Goal: Ask a question

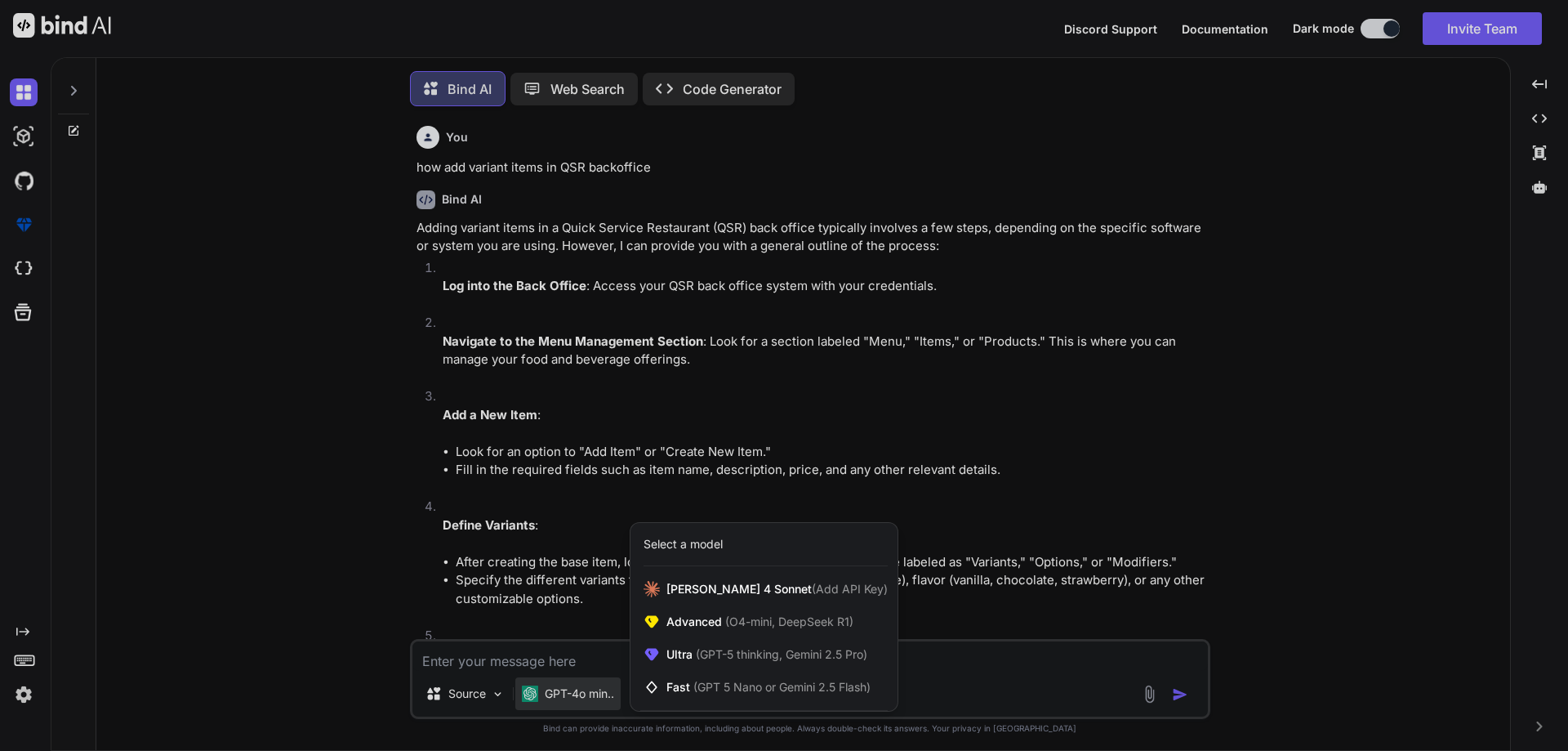
scroll to position [8585, 0]
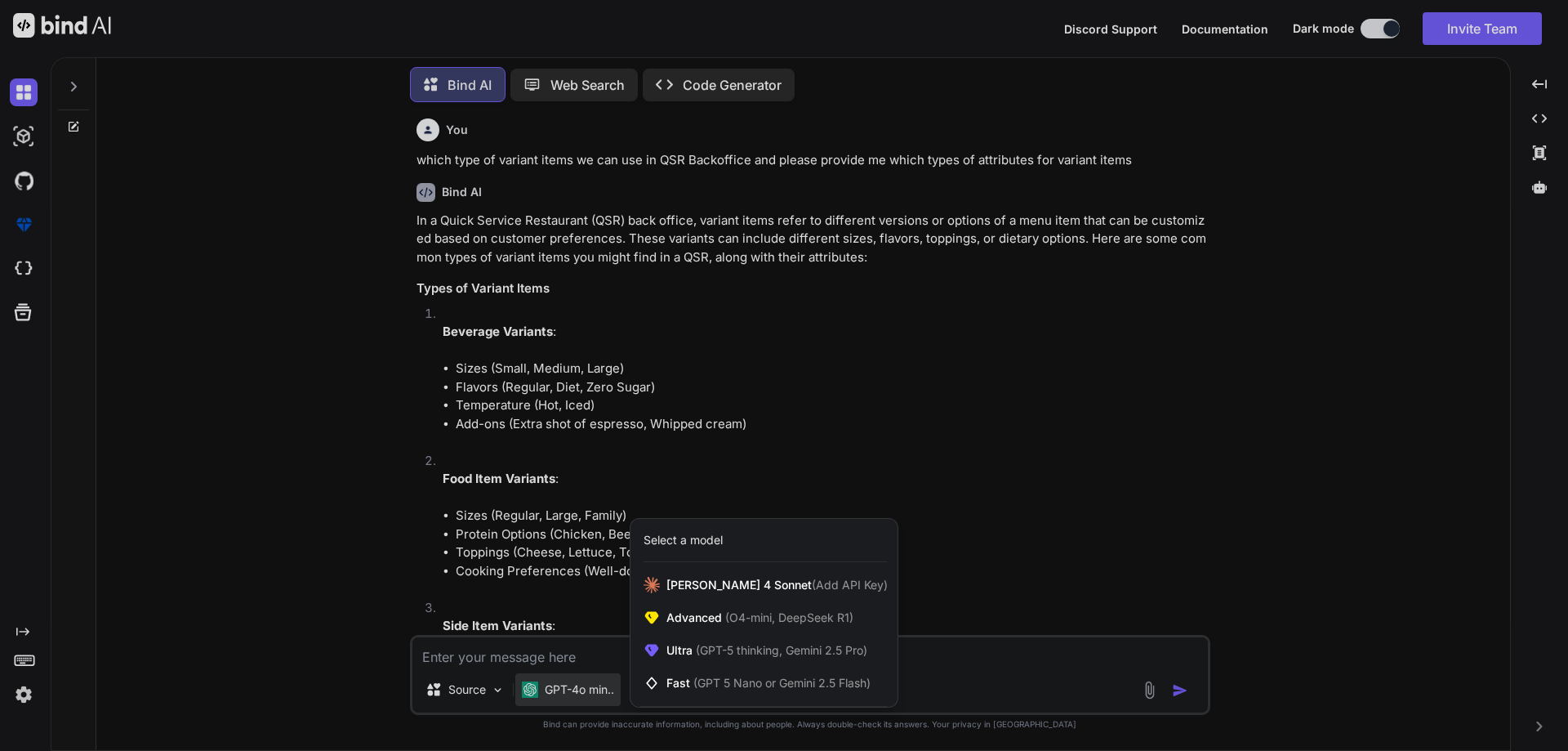
click at [458, 652] on div at bounding box center [784, 375] width 1568 height 751
type textarea "x"
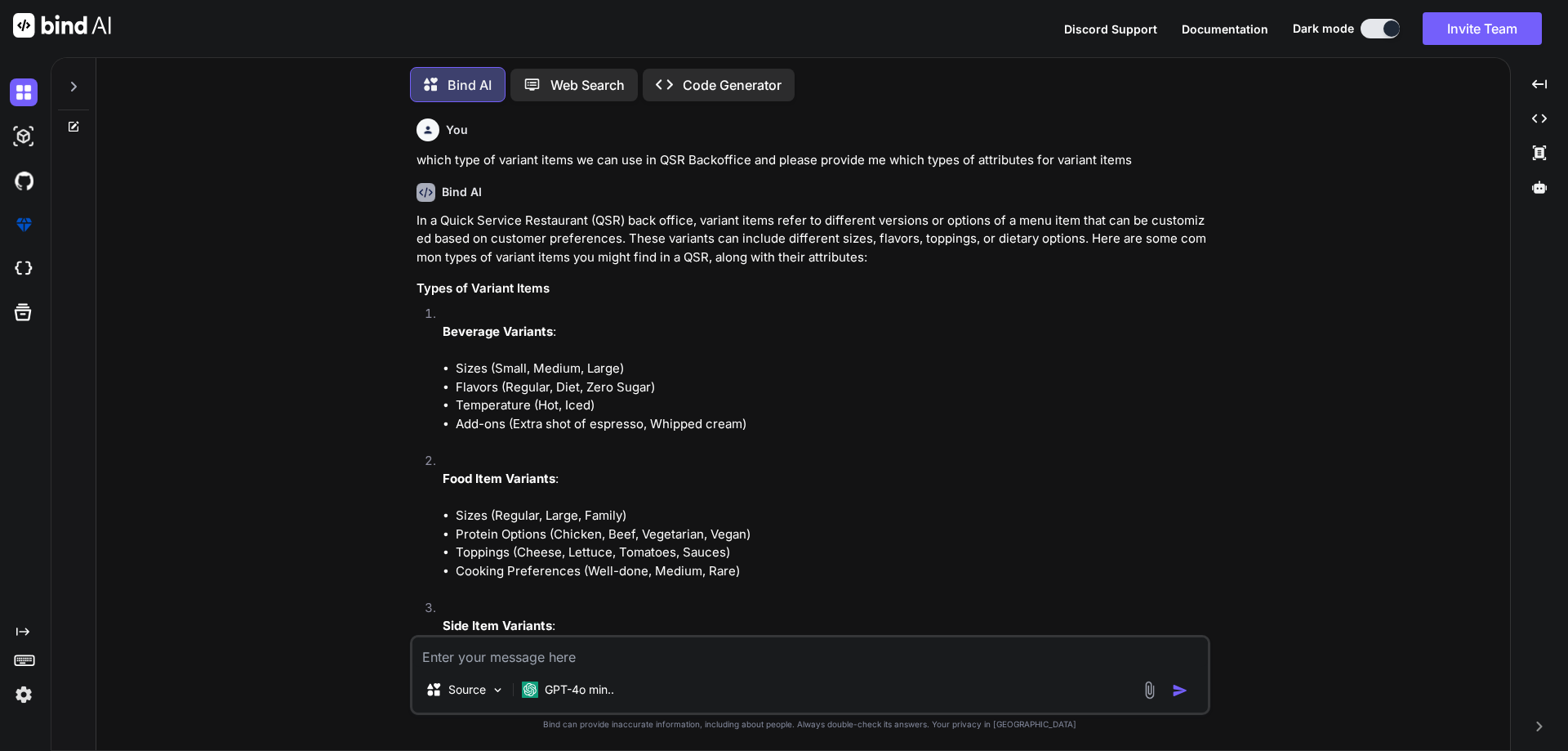
click at [472, 652] on textarea at bounding box center [810, 651] width 796 height 30
type textarea "how many types of brand in add item in QSR backoffice"
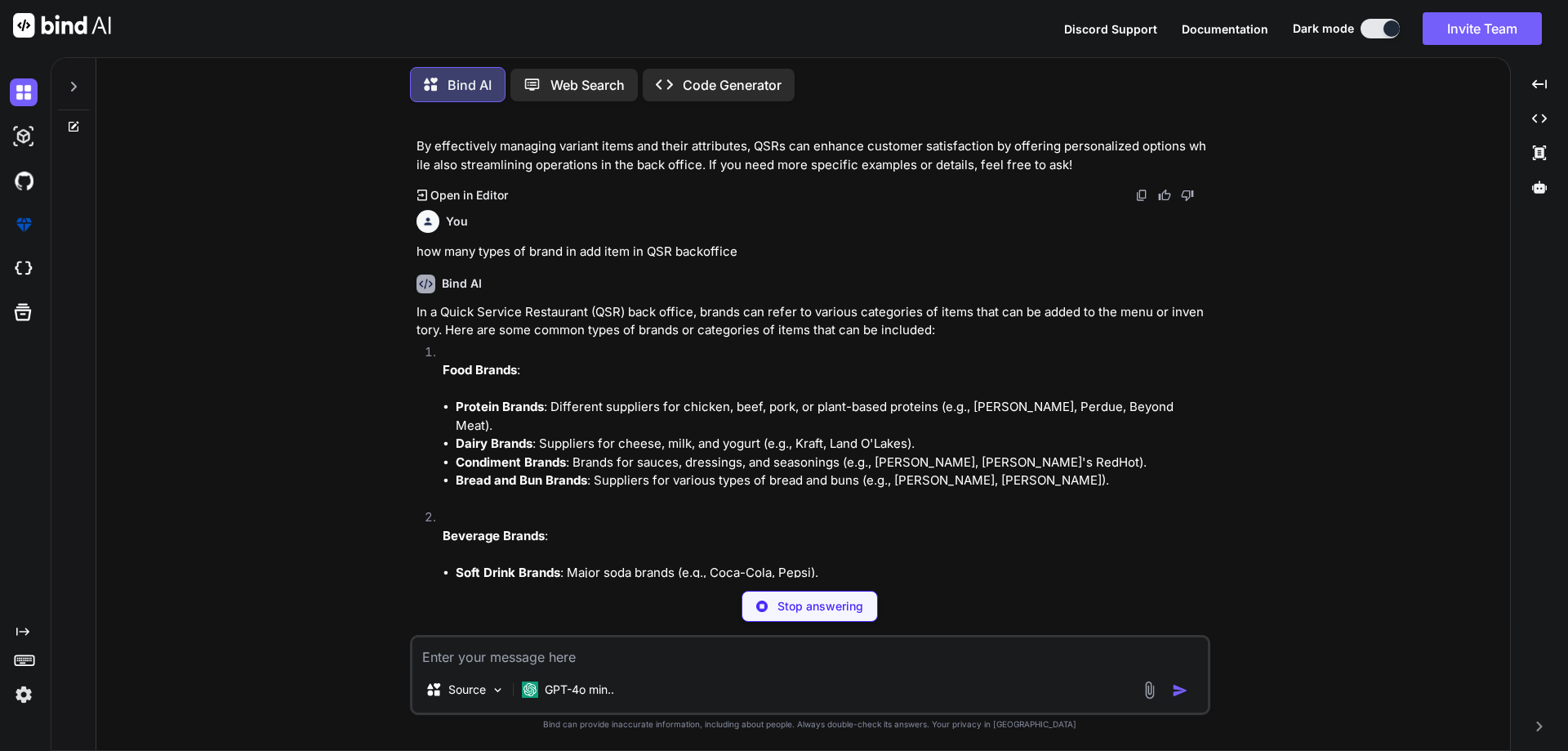
scroll to position [10180, 0]
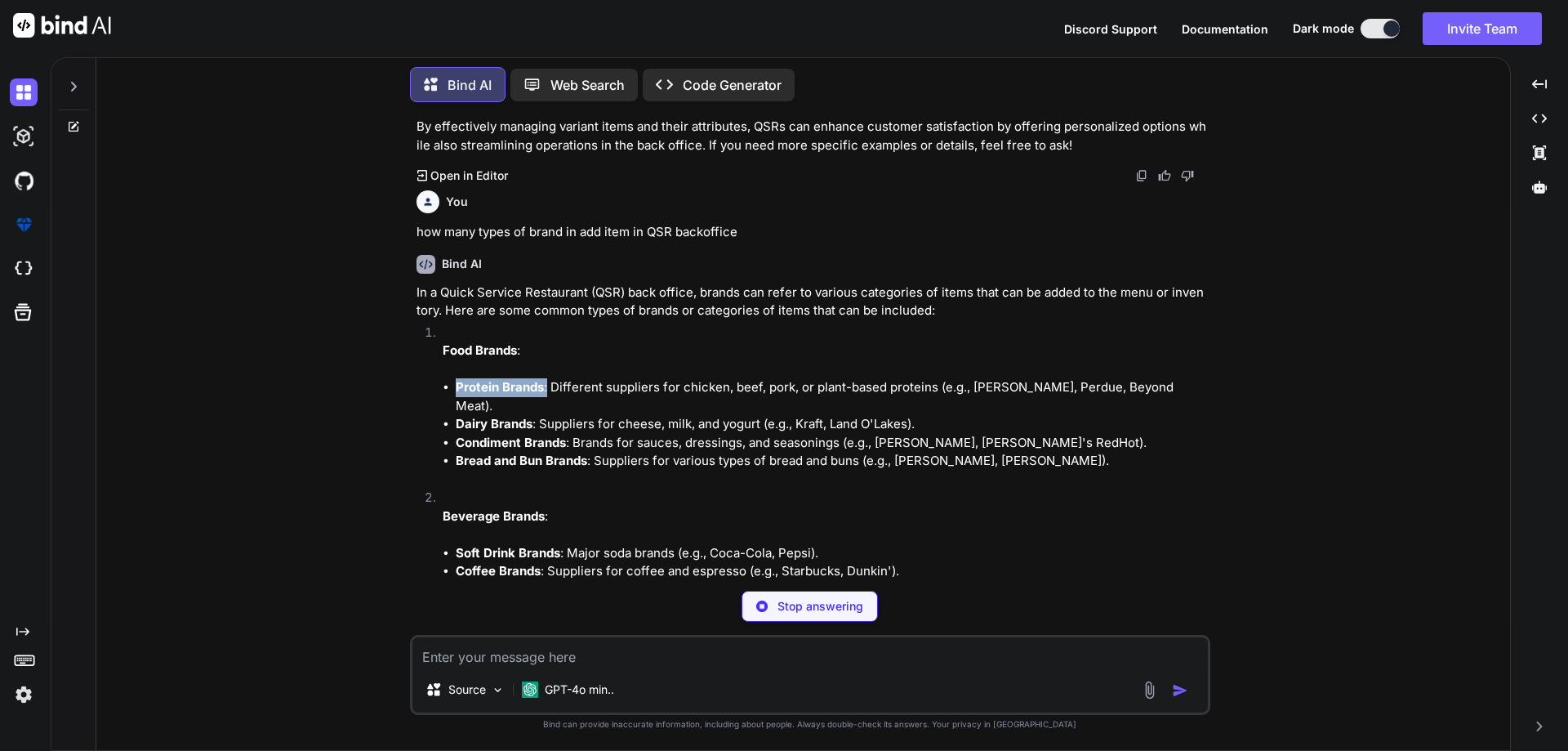
drag, startPoint x: 548, startPoint y: 374, endPoint x: 446, endPoint y: 372, distance: 102.0
click at [456, 378] on li "Protein Brands : Different suppliers for chicken, beef, pork, or plant-based pr…" at bounding box center [831, 396] width 752 height 36
copy li "Protein Brands :"
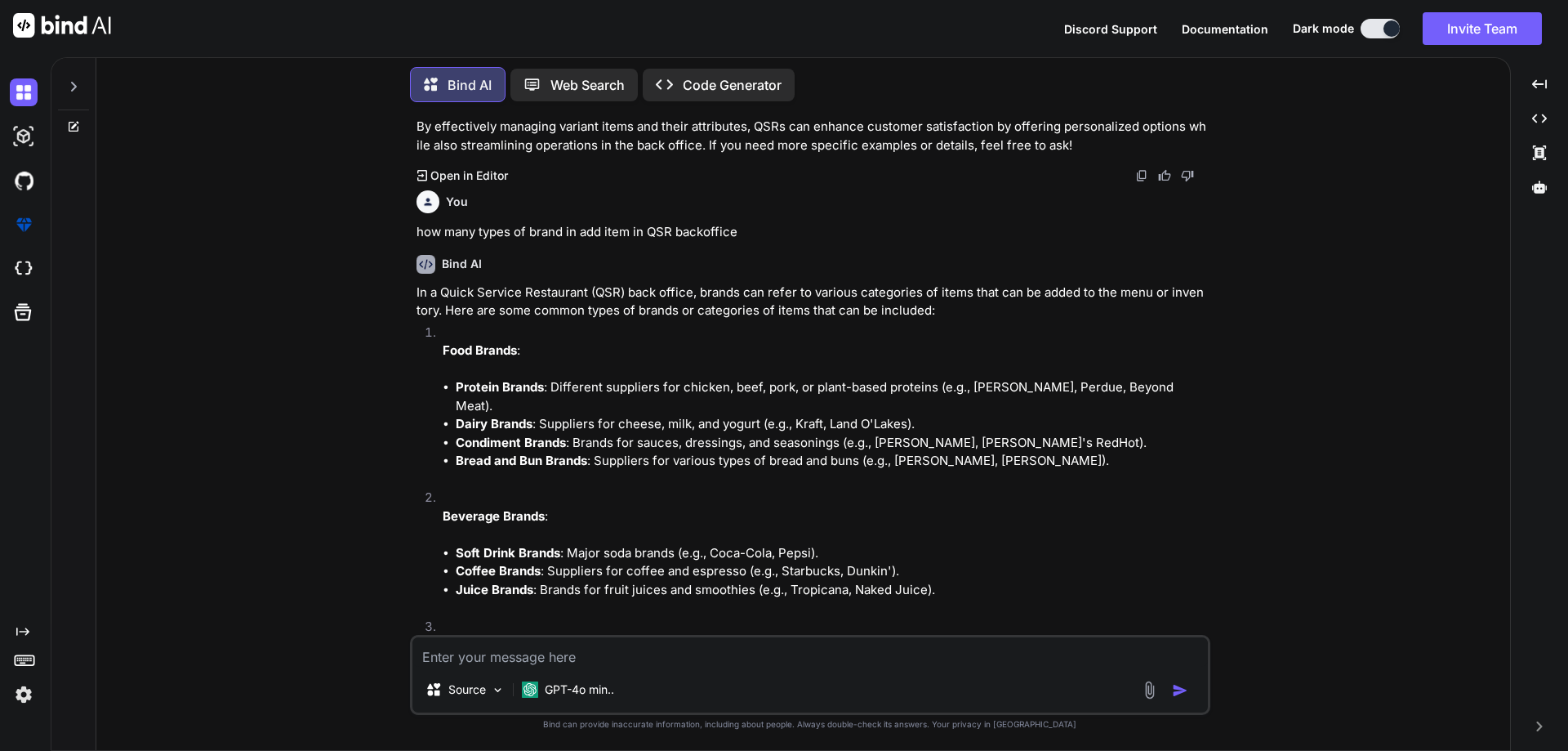
click at [553, 434] on strong "Condiment Brands" at bounding box center [510, 442] width 110 height 15
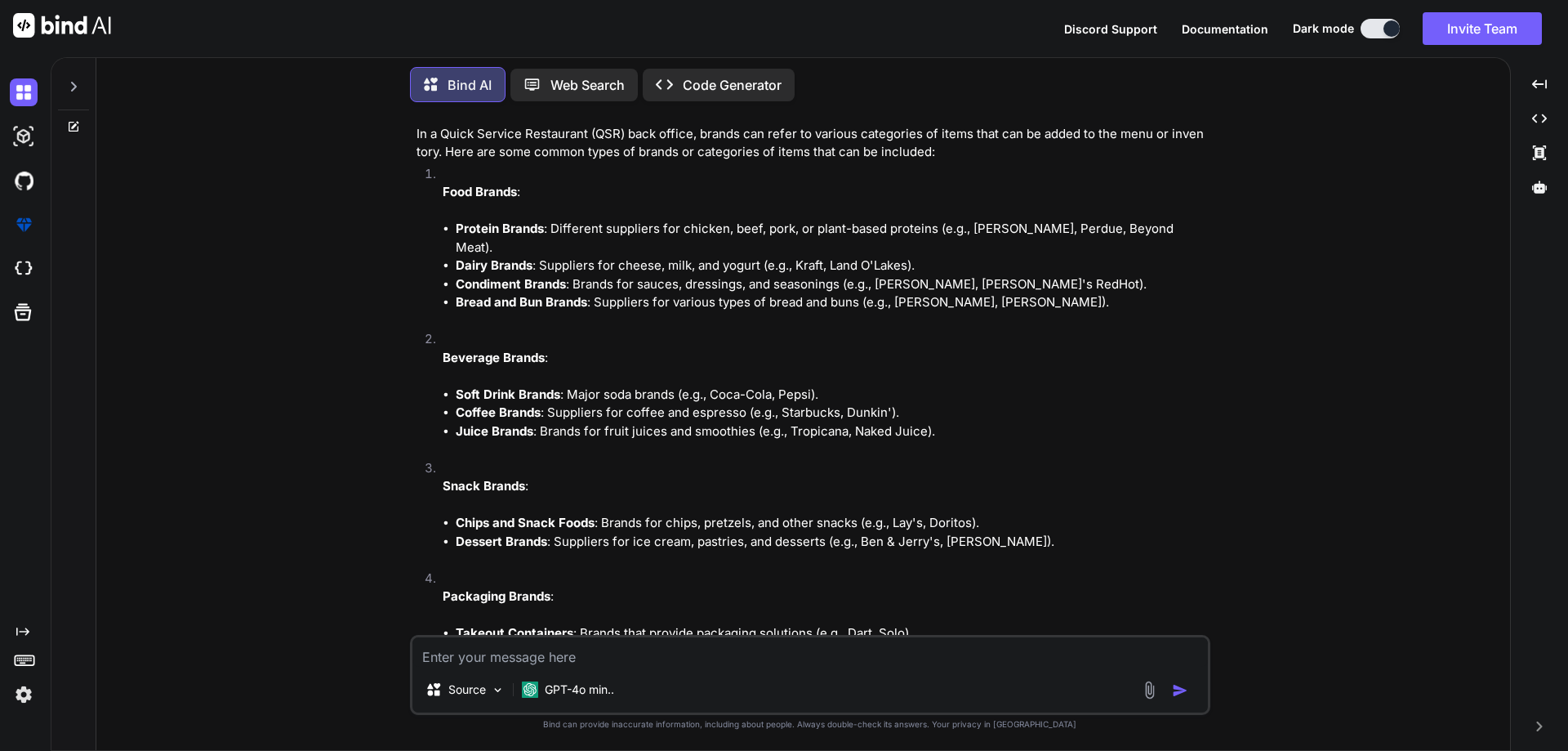
scroll to position [10343, 0]
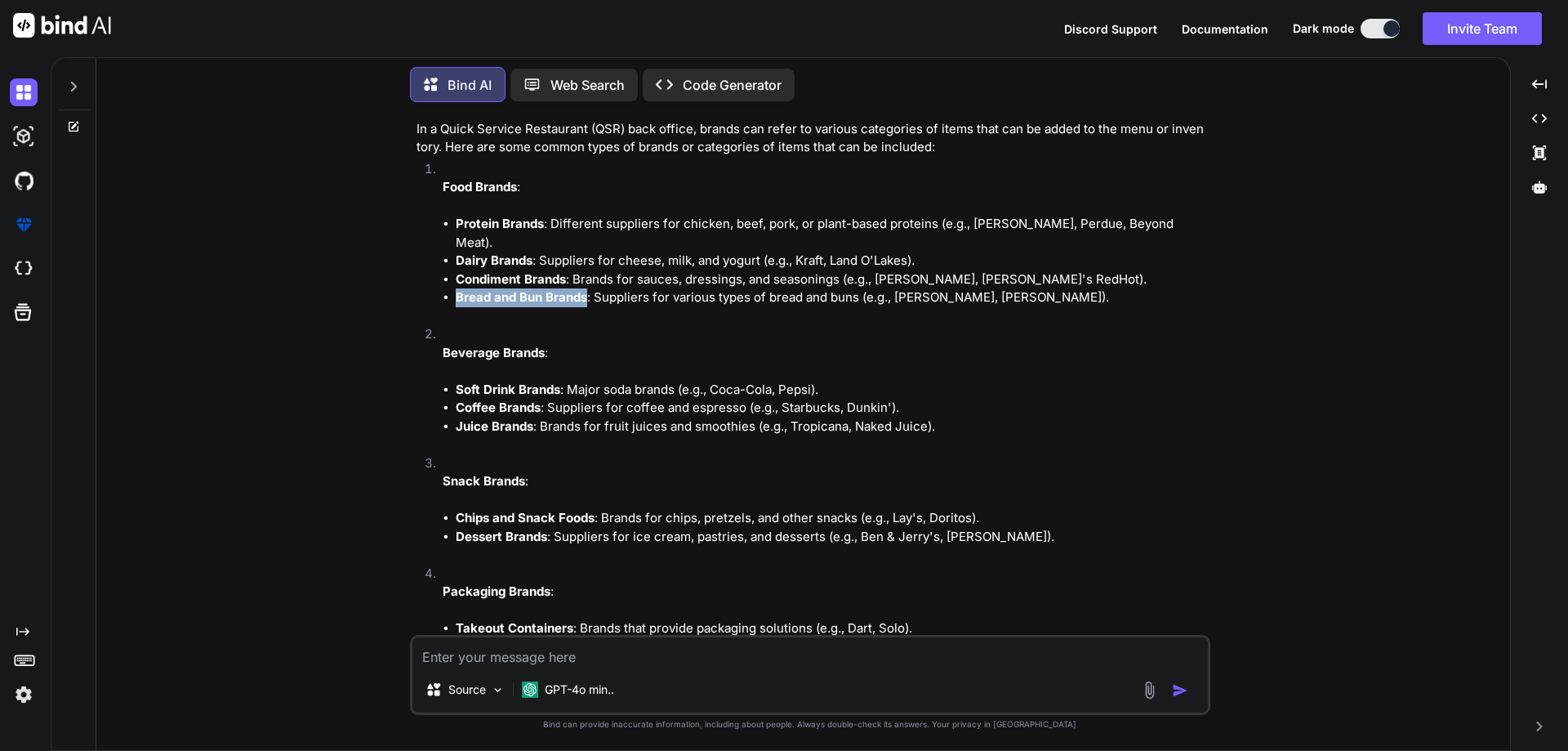
drag, startPoint x: 588, startPoint y: 266, endPoint x: 433, endPoint y: 266, distance: 155.0
click at [433, 266] on li "Food Brands : Protein Brands : Different suppliers for chicken, beef, pork, or …" at bounding box center [818, 243] width 778 height 166
copy strong "Bread and Bun Brands"
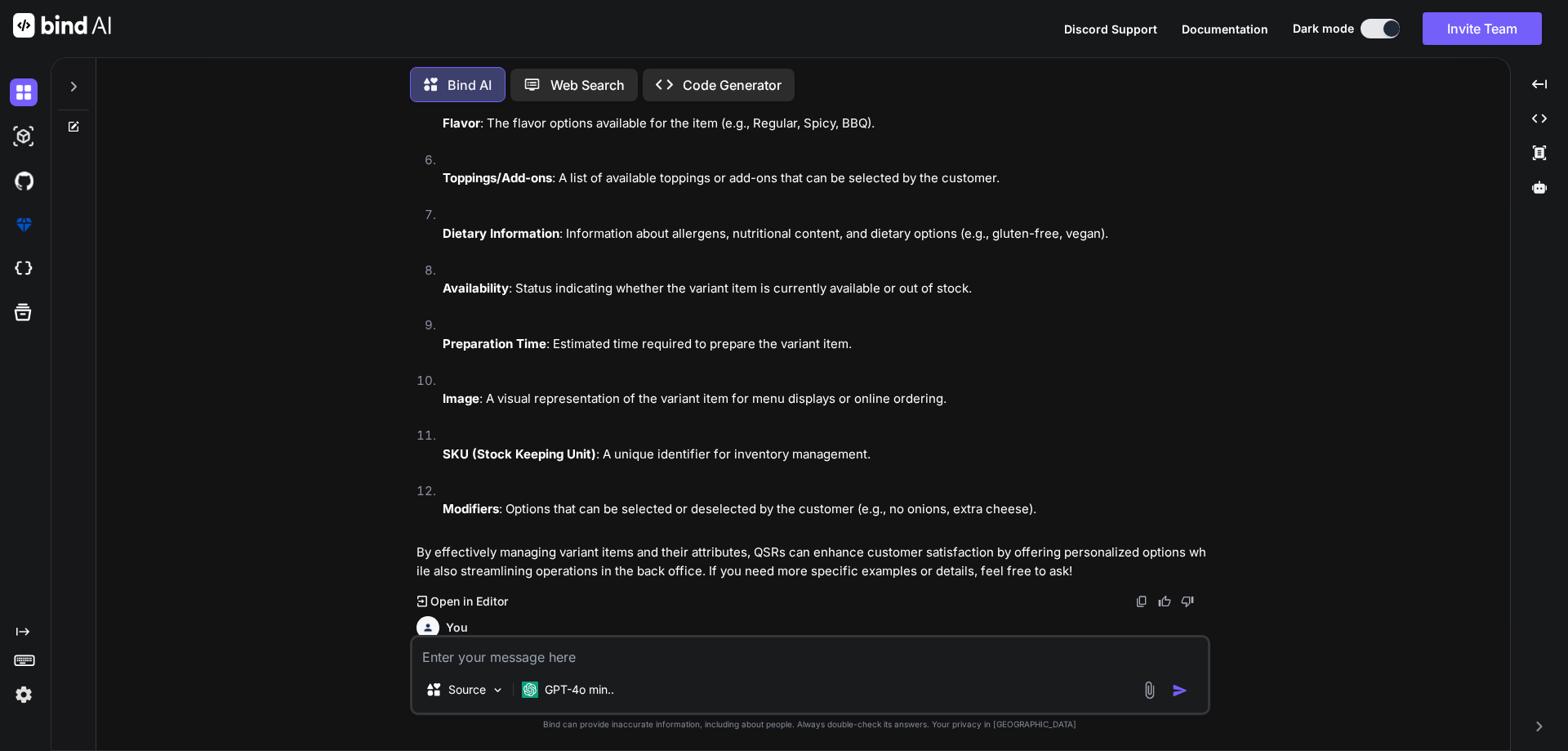
scroll to position [9511, 0]
